Goal: Browse casually

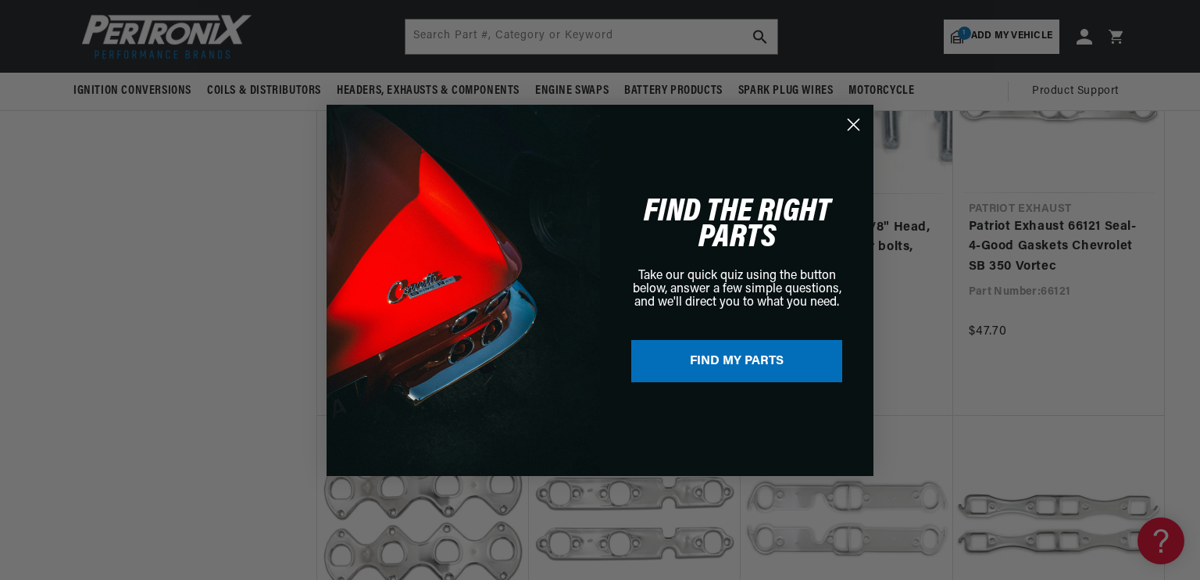
click at [853, 122] on circle "Close dialog" at bounding box center [854, 124] width 26 height 26
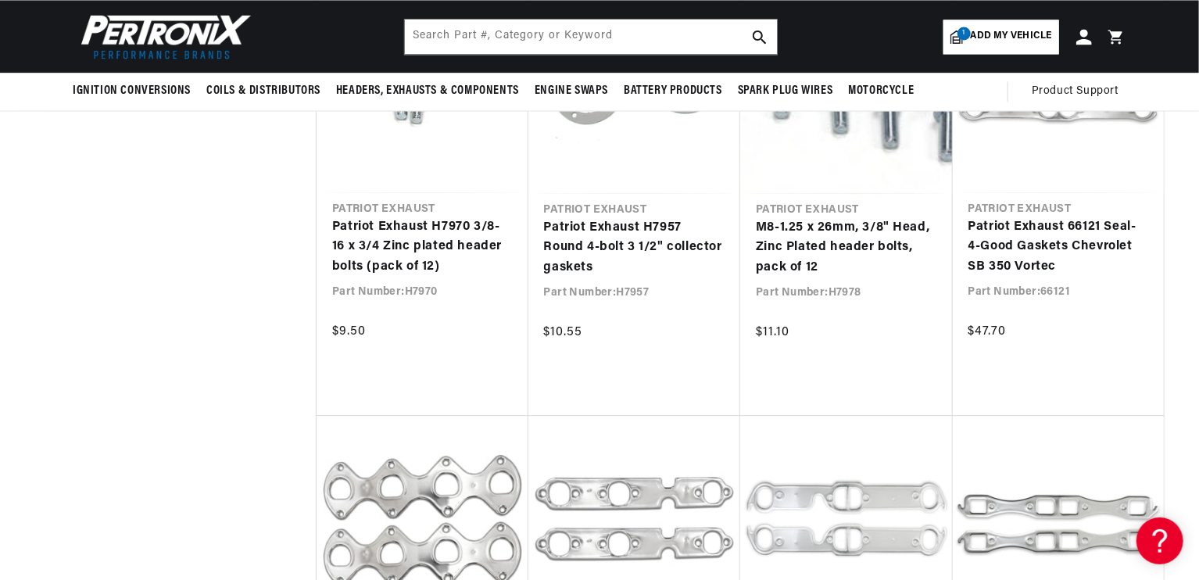
drag, startPoint x: 1195, startPoint y: 221, endPoint x: 1196, endPoint y: 146, distance: 75.0
